Goal: Transaction & Acquisition: Download file/media

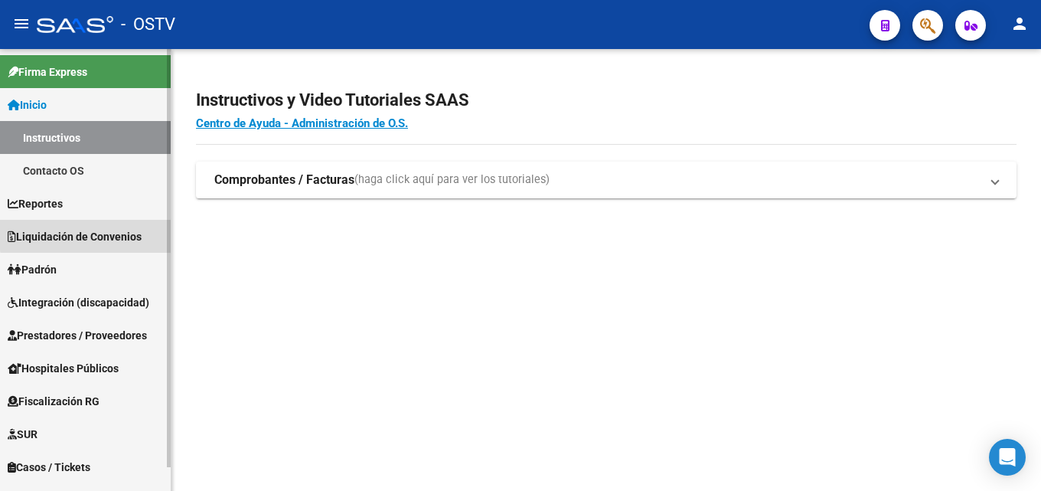
click at [123, 232] on span "Liquidación de Convenios" at bounding box center [75, 236] width 134 height 17
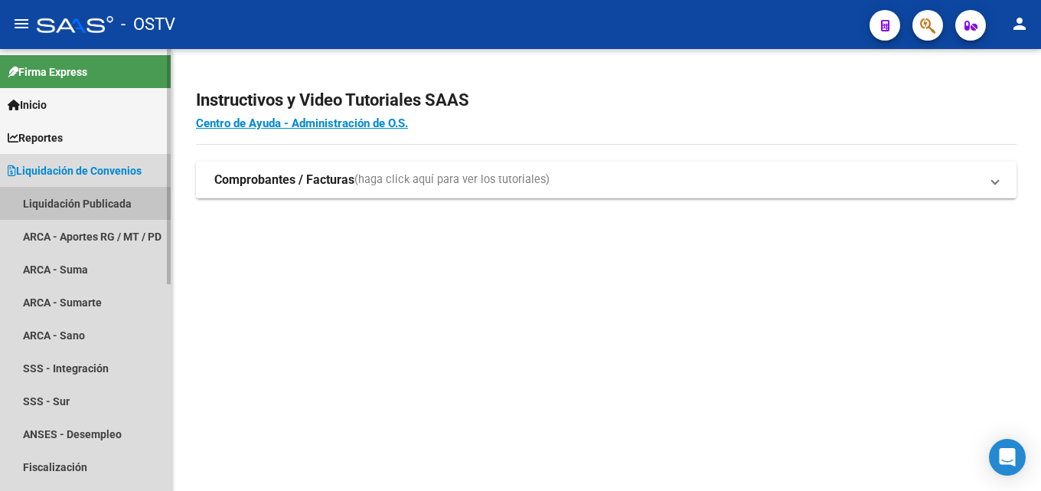
click at [114, 204] on link "Liquidación Publicada" at bounding box center [85, 203] width 171 height 33
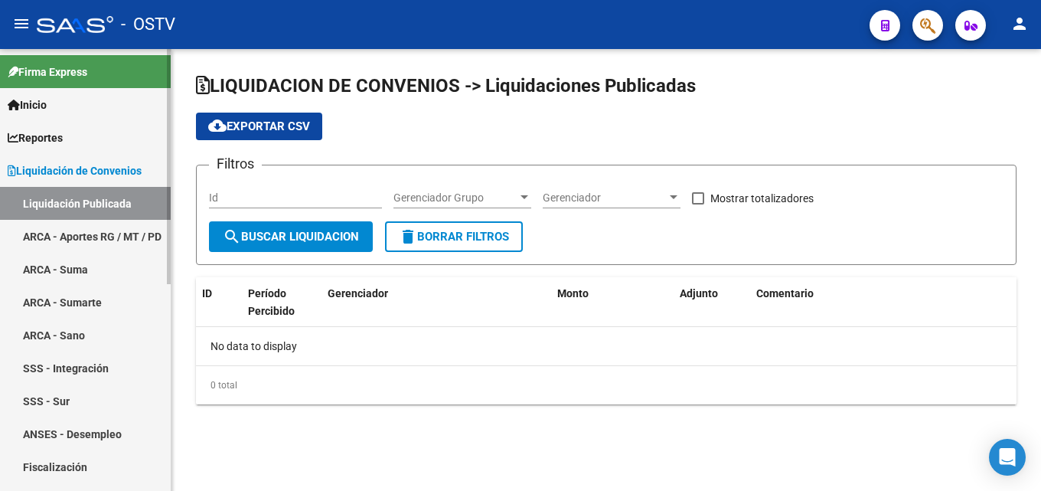
checkbox input "true"
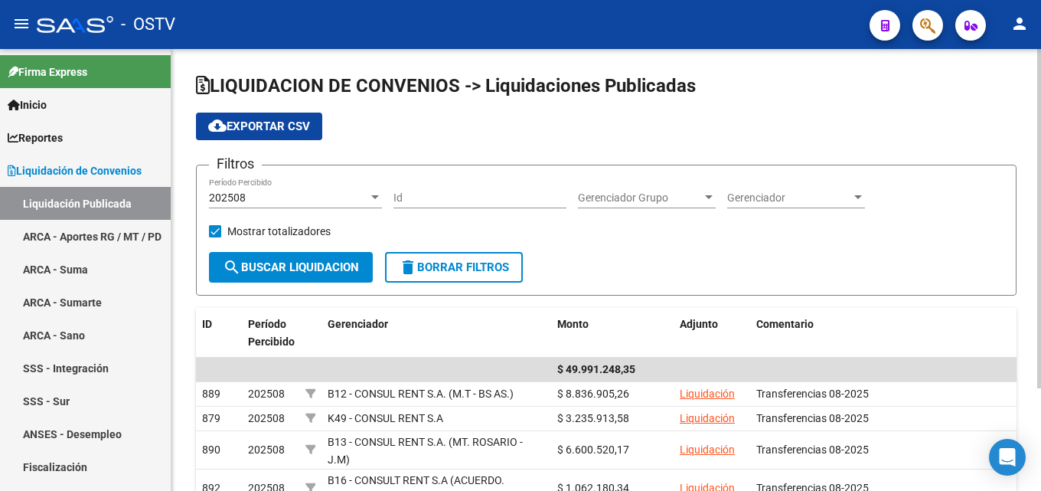
click at [1021, 70] on div "LIQUIDACION DE CONVENIOS -> Liquidaciones Publicadas cloud_download Exportar CS…" at bounding box center [606, 336] width 870 height 575
click at [109, 178] on span "Liquidación de Convenios" at bounding box center [75, 170] width 134 height 17
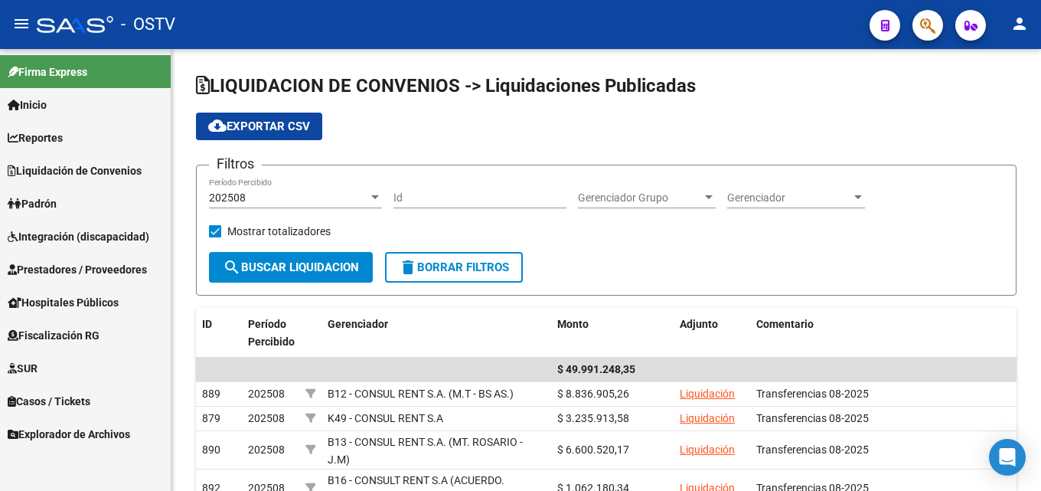
click at [98, 275] on span "Prestadores / Proveedores" at bounding box center [77, 269] width 139 height 17
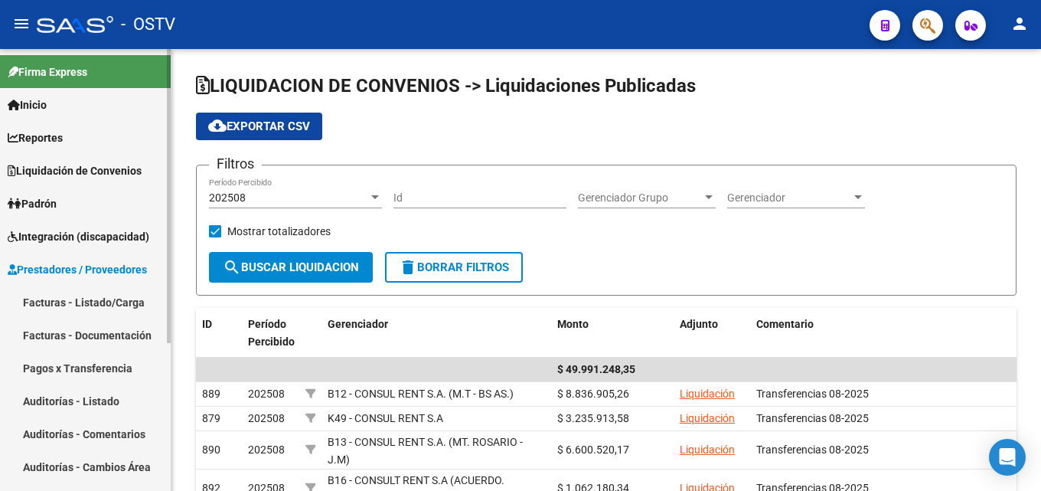
click at [94, 362] on link "Pagos x Transferencia" at bounding box center [85, 367] width 171 height 33
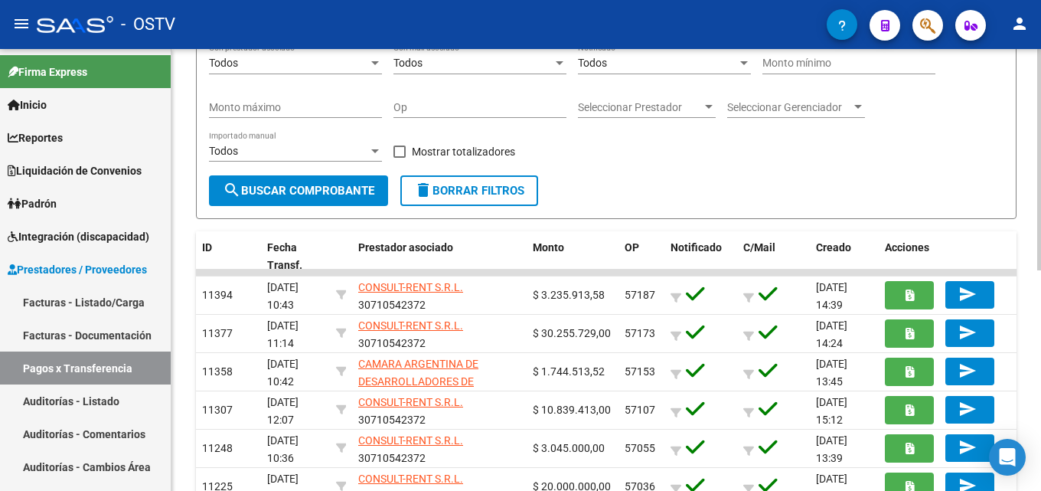
scroll to position [203, 0]
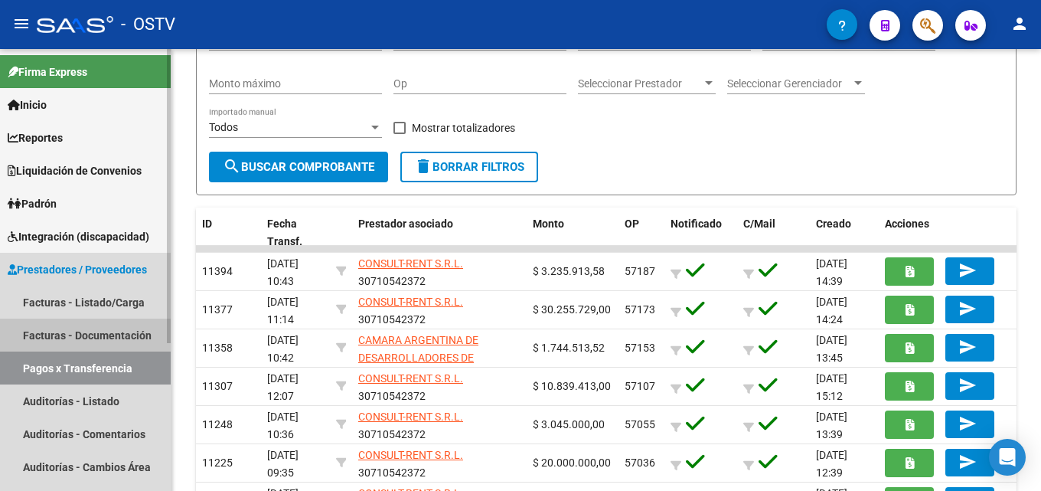
click at [116, 337] on link "Facturas - Documentación" at bounding box center [85, 334] width 171 height 33
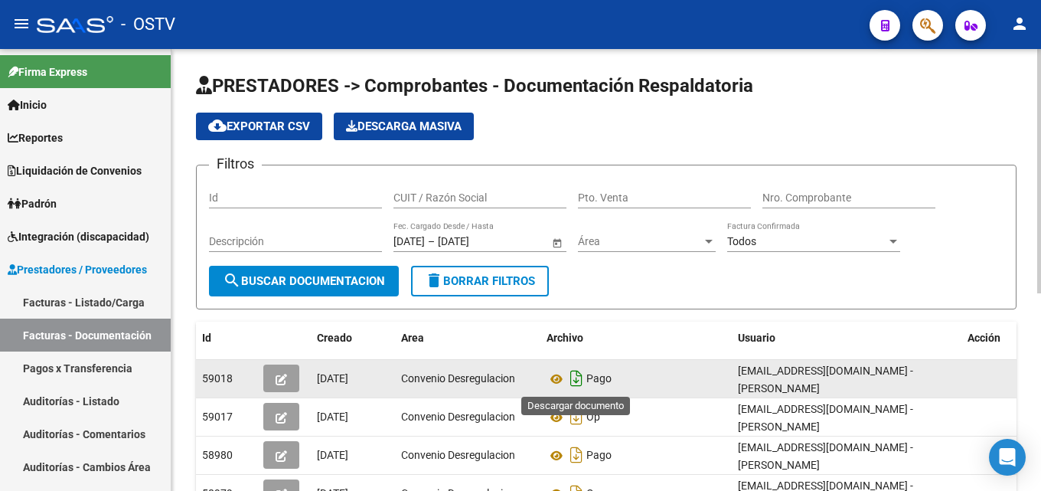
scroll to position [77, 0]
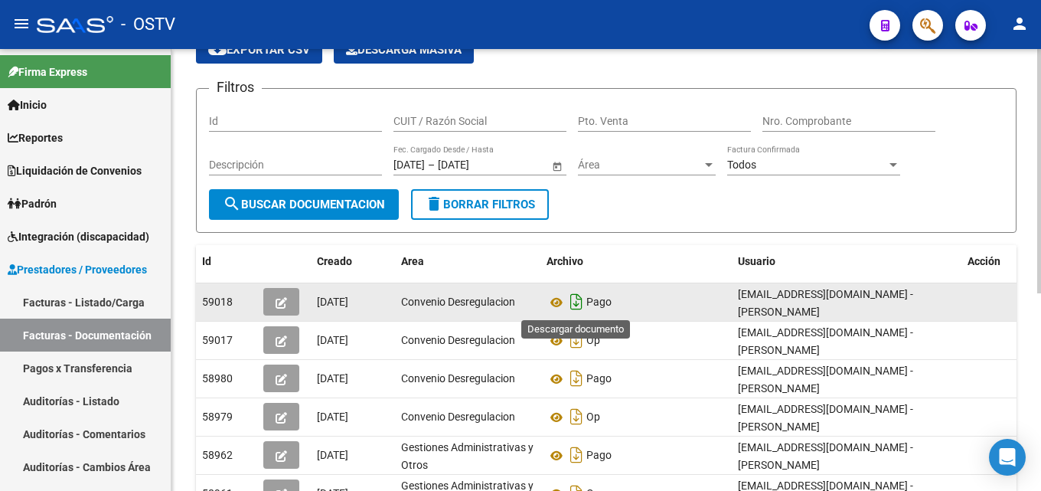
click at [577, 302] on icon "Descargar documento" at bounding box center [577, 301] width 20 height 24
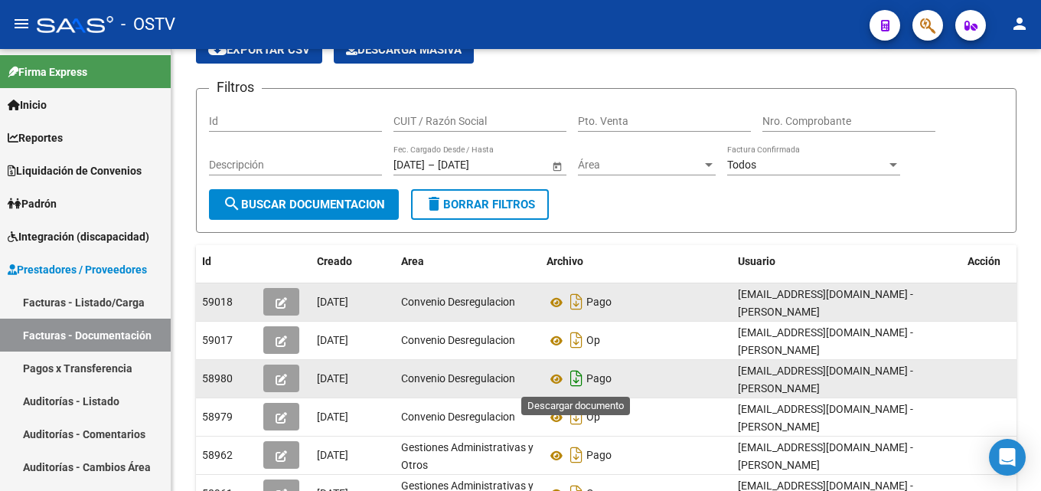
click at [580, 377] on icon "Descargar documento" at bounding box center [577, 378] width 20 height 24
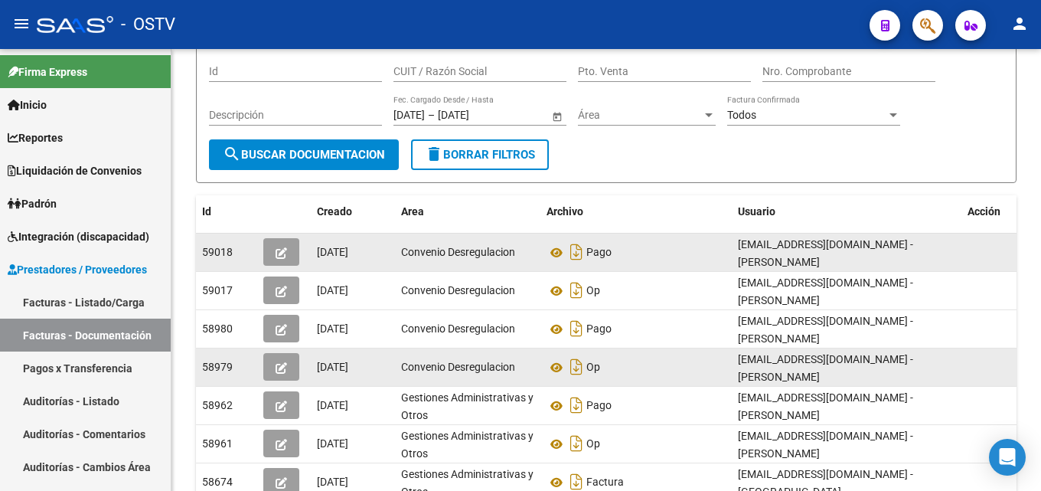
scroll to position [153, 0]
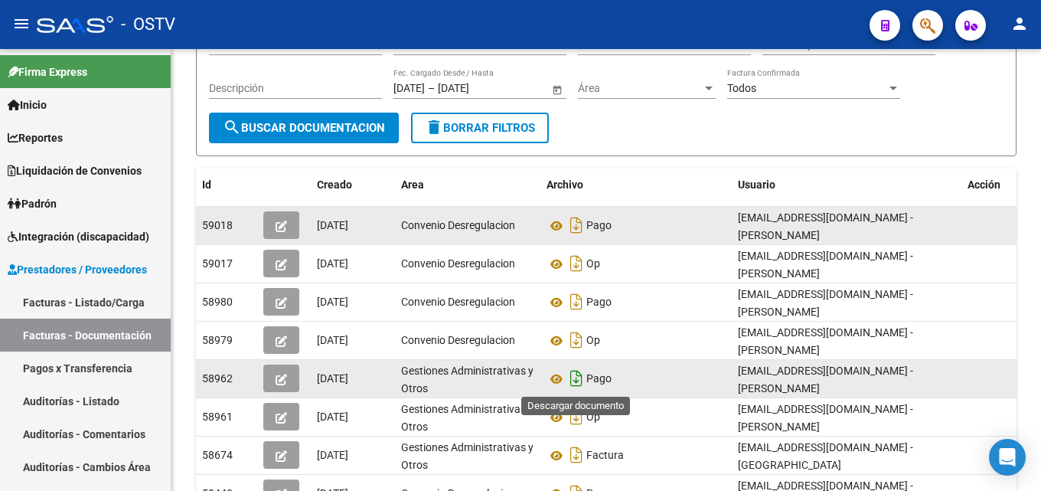
click at [575, 381] on icon "Descargar documento" at bounding box center [577, 378] width 20 height 24
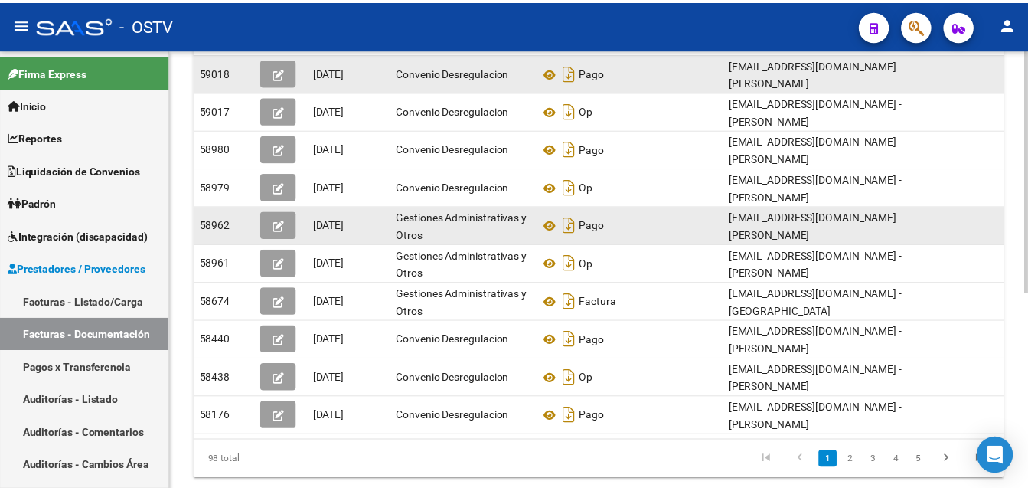
scroll to position [0, 0]
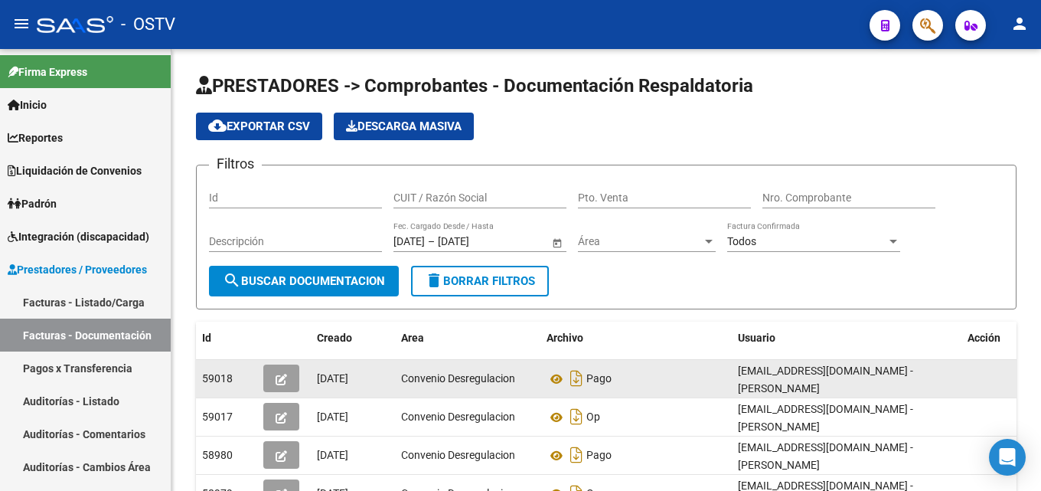
click at [1030, 32] on button "person" at bounding box center [1019, 24] width 31 height 31
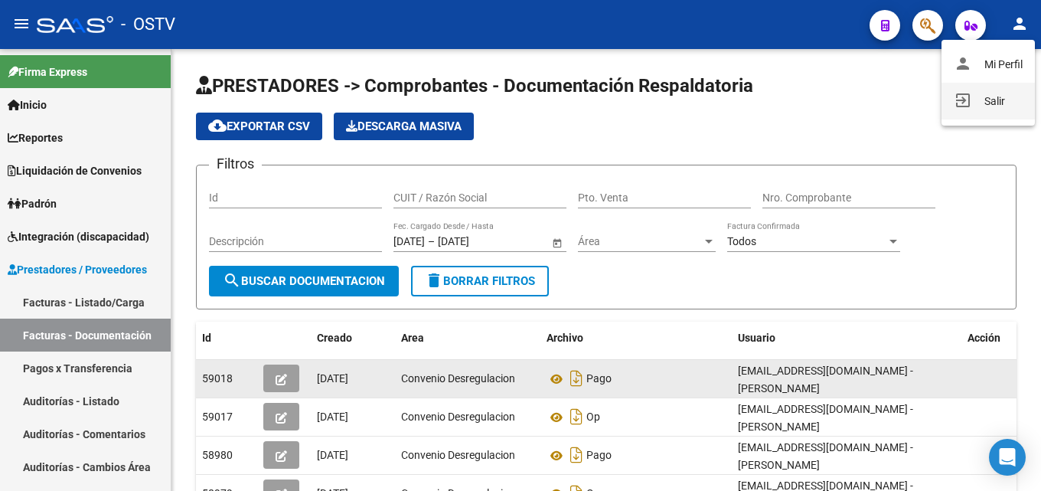
click at [988, 99] on button "exit_to_app Salir" at bounding box center [988, 101] width 93 height 37
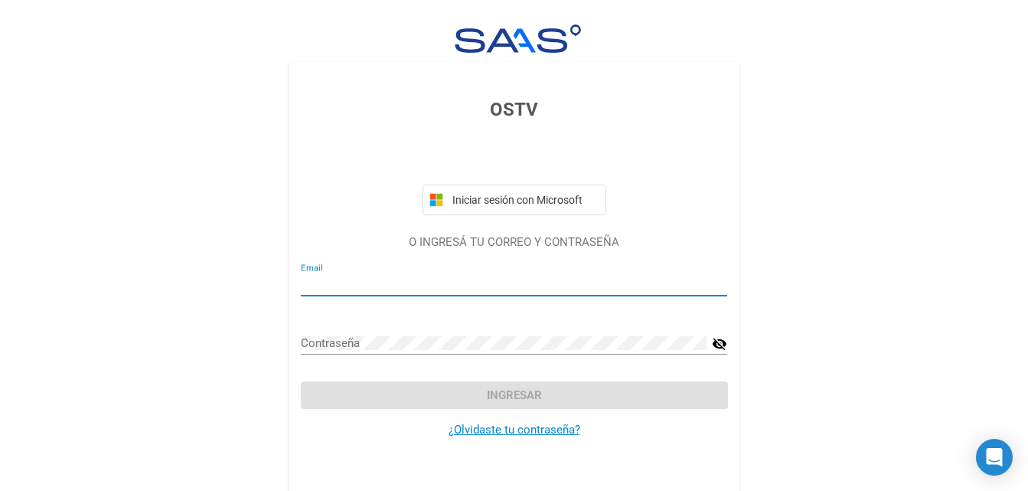
type input "[EMAIL_ADDRESS][DOMAIN_NAME]"
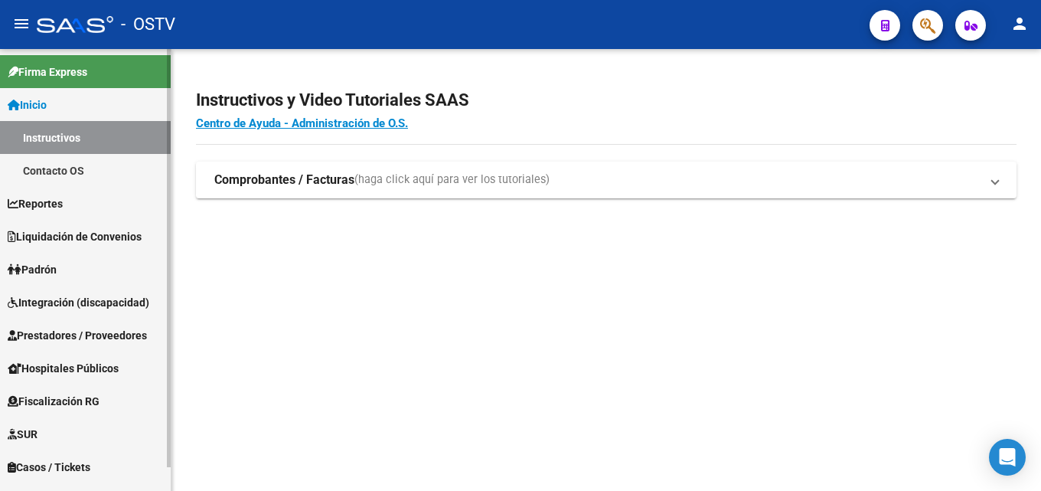
click at [118, 337] on span "Prestadores / Proveedores" at bounding box center [77, 335] width 139 height 17
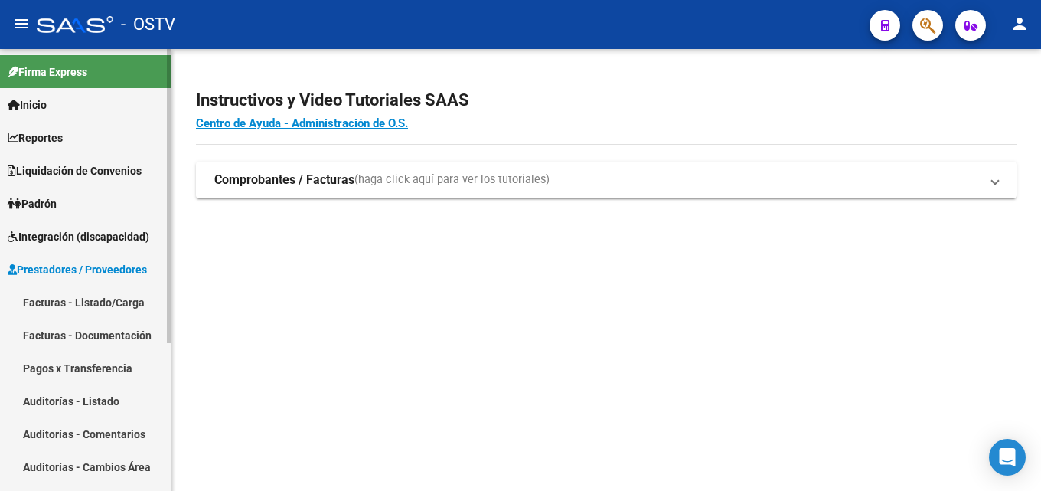
click at [115, 348] on link "Facturas - Documentación" at bounding box center [85, 334] width 171 height 33
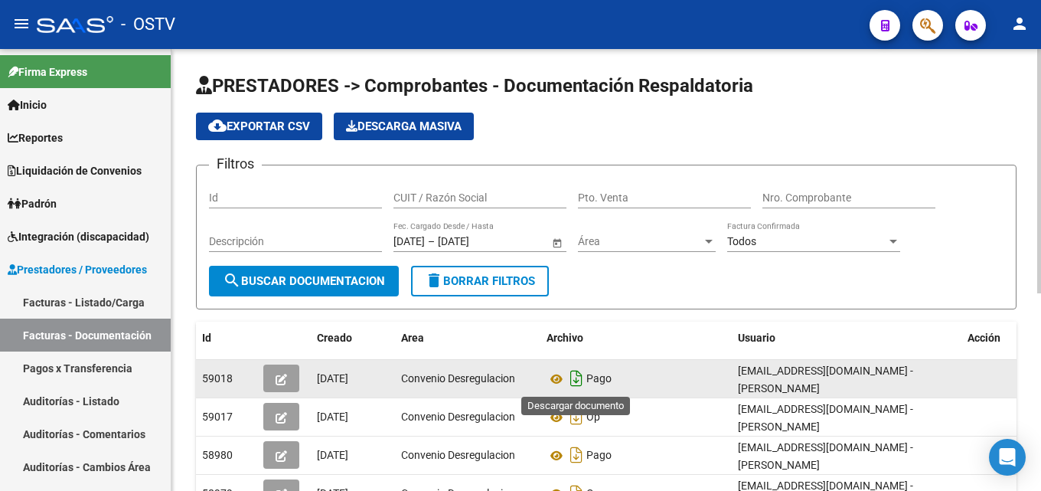
click at [576, 380] on icon "Descargar documento" at bounding box center [577, 378] width 20 height 24
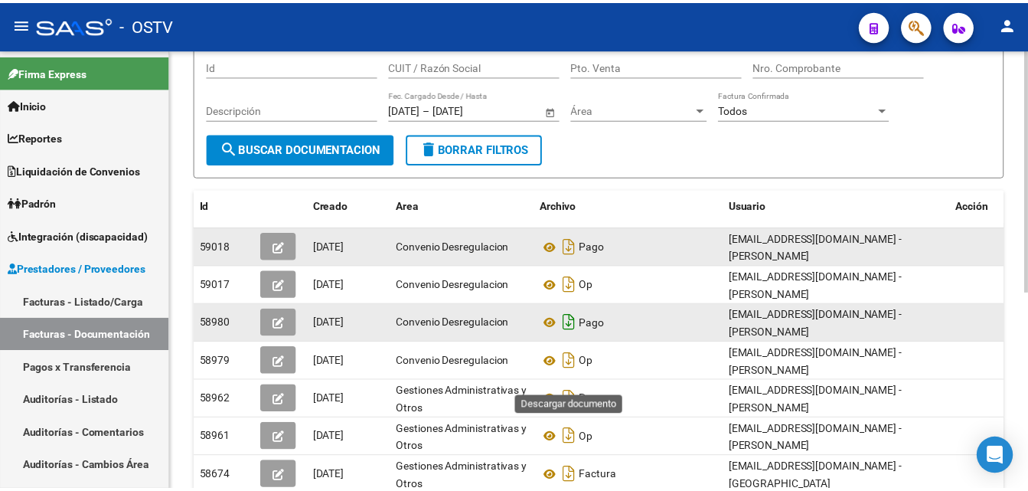
scroll to position [153, 0]
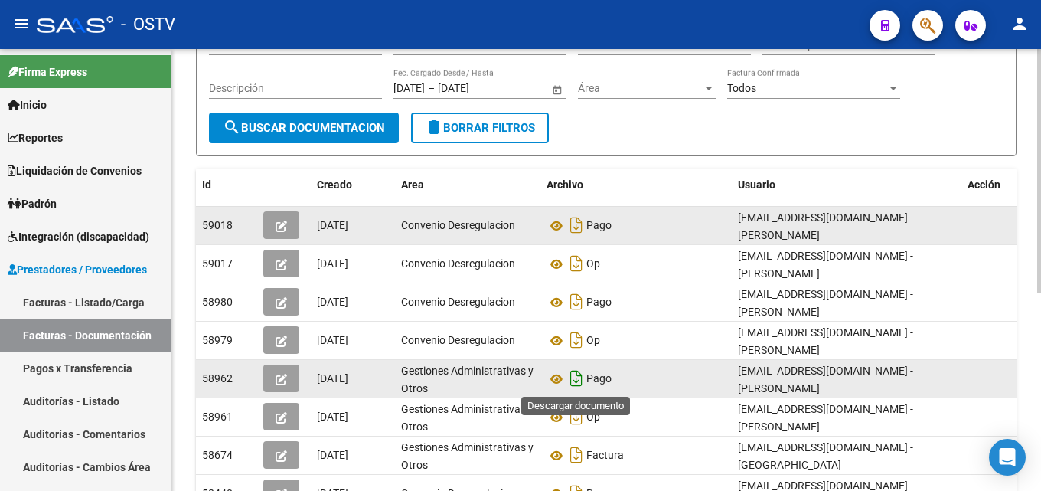
click at [576, 377] on icon "Descargar documento" at bounding box center [577, 378] width 20 height 24
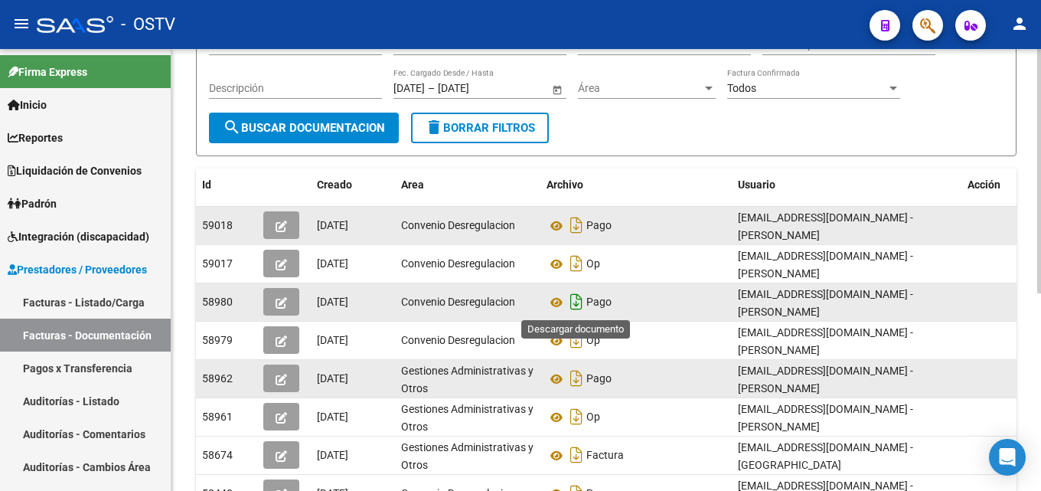
click at [576, 301] on icon "Descargar documento" at bounding box center [577, 301] width 20 height 24
click at [1039, 19] on mat-toolbar "menu - OSTV person" at bounding box center [520, 24] width 1041 height 49
click at [1022, 34] on button "person" at bounding box center [1019, 24] width 31 height 31
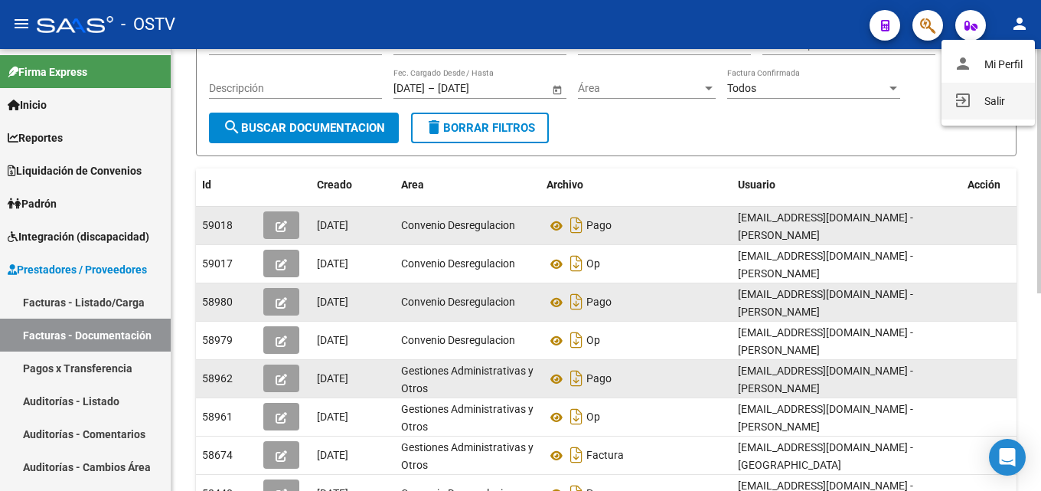
click at [982, 101] on button "exit_to_app Salir" at bounding box center [988, 101] width 93 height 37
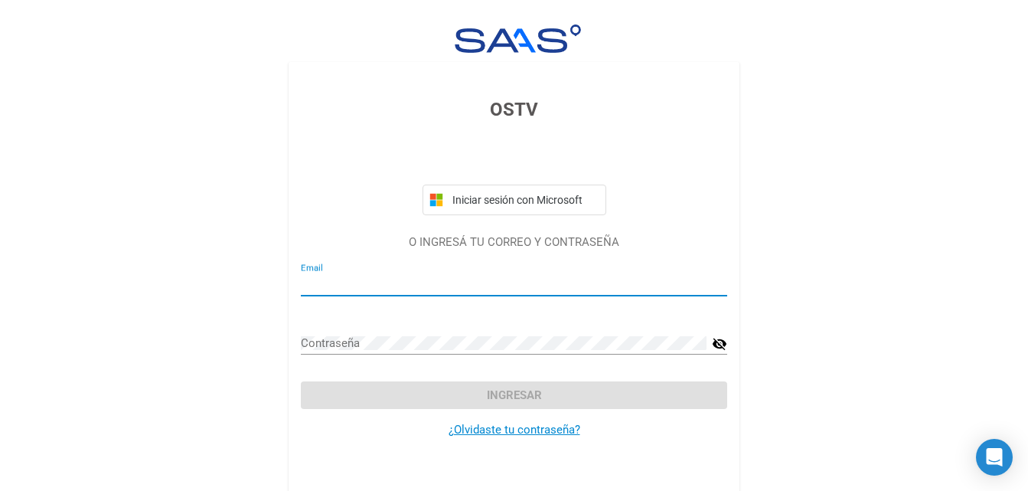
type input "[EMAIL_ADDRESS][DOMAIN_NAME]"
